Goal: Use online tool/utility

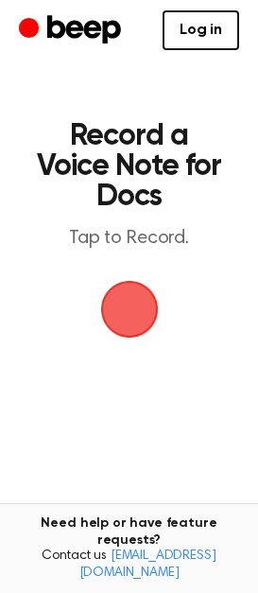
click at [132, 295] on span "button" at bounding box center [129, 310] width 58 height 58
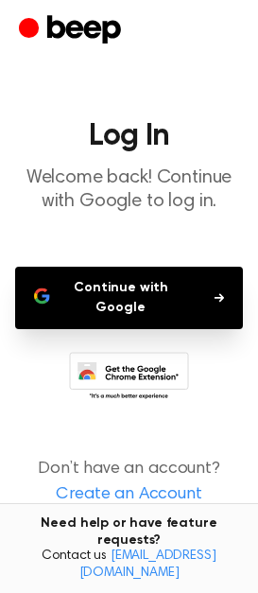
click at [132, 295] on button "Continue with Google" at bounding box center [129, 298] width 228 height 62
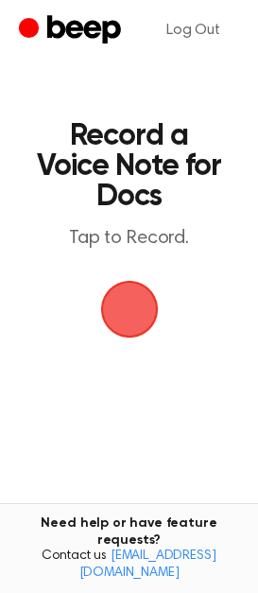
click at [132, 296] on span "button" at bounding box center [129, 309] width 53 height 53
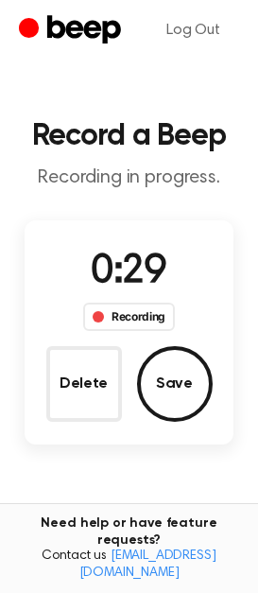
drag, startPoint x: 185, startPoint y: 380, endPoint x: 173, endPoint y: 377, distance: 12.0
click at [181, 380] on button "Save" at bounding box center [175, 384] width 76 height 76
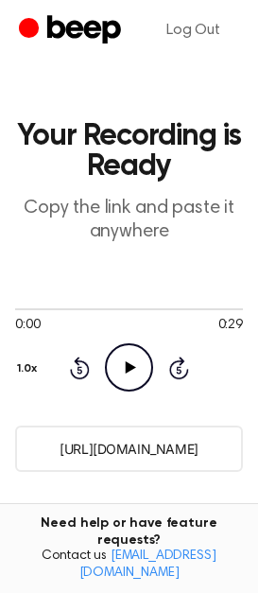
click at [138, 367] on icon "Play Audio" at bounding box center [129, 368] width 48 height 48
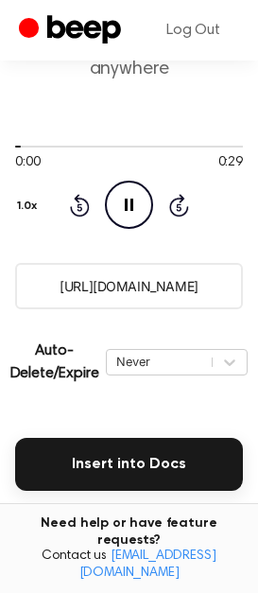
scroll to position [189, 0]
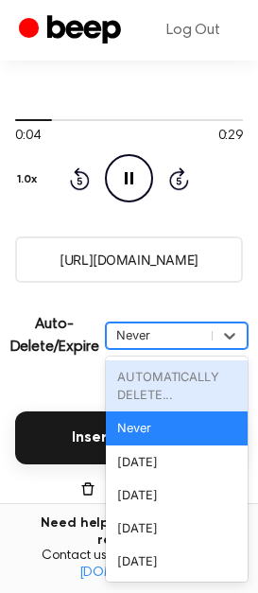
click at [155, 329] on div "Never" at bounding box center [159, 336] width 86 height 18
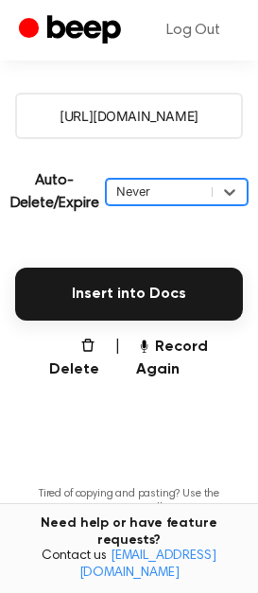
scroll to position [260, 0]
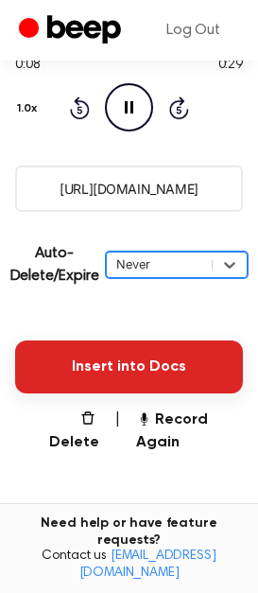
click at [128, 359] on button "Insert into Docs" at bounding box center [129, 367] width 228 height 53
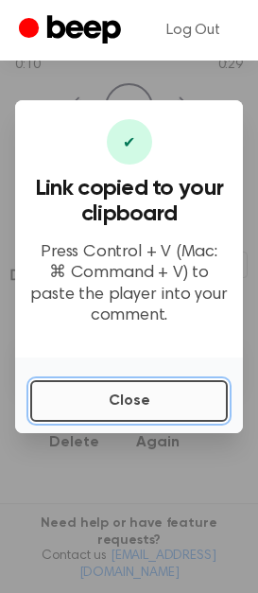
click at [125, 387] on button "Close" at bounding box center [129, 401] width 198 height 42
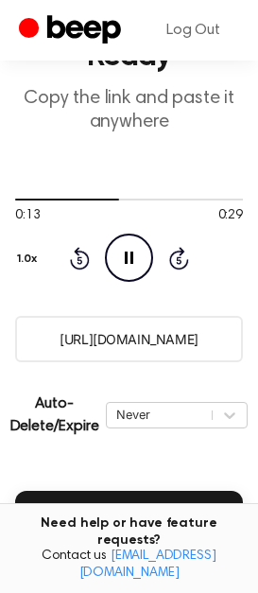
scroll to position [0, 0]
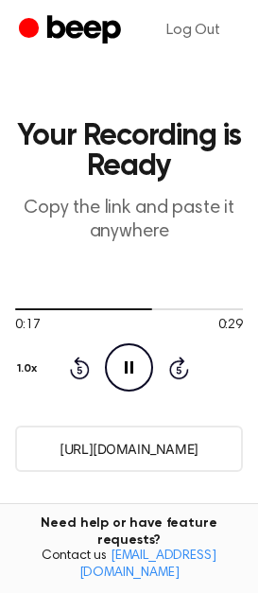
click at [135, 367] on icon "Pause Audio" at bounding box center [129, 368] width 48 height 48
